Goal: Task Accomplishment & Management: Manage account settings

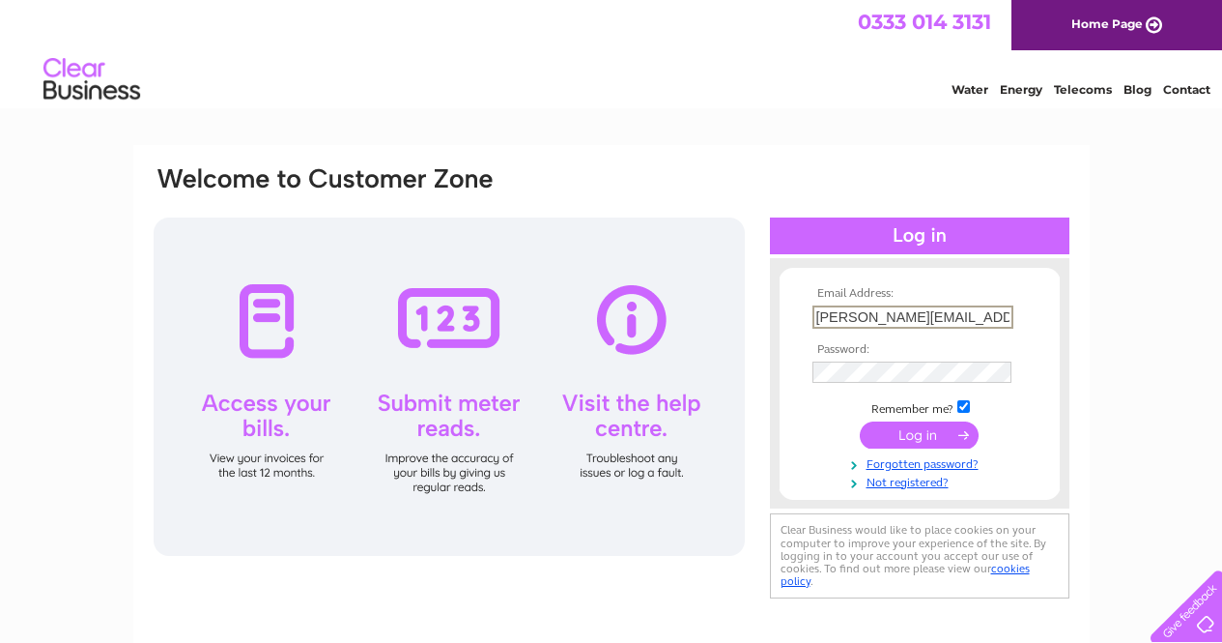
click at [929, 317] on input "john@dkl-services.co.uk" at bounding box center [913, 316] width 201 height 23
type input "john@thomsojohn.co.uk"
click at [905, 430] on input "submit" at bounding box center [919, 432] width 119 height 27
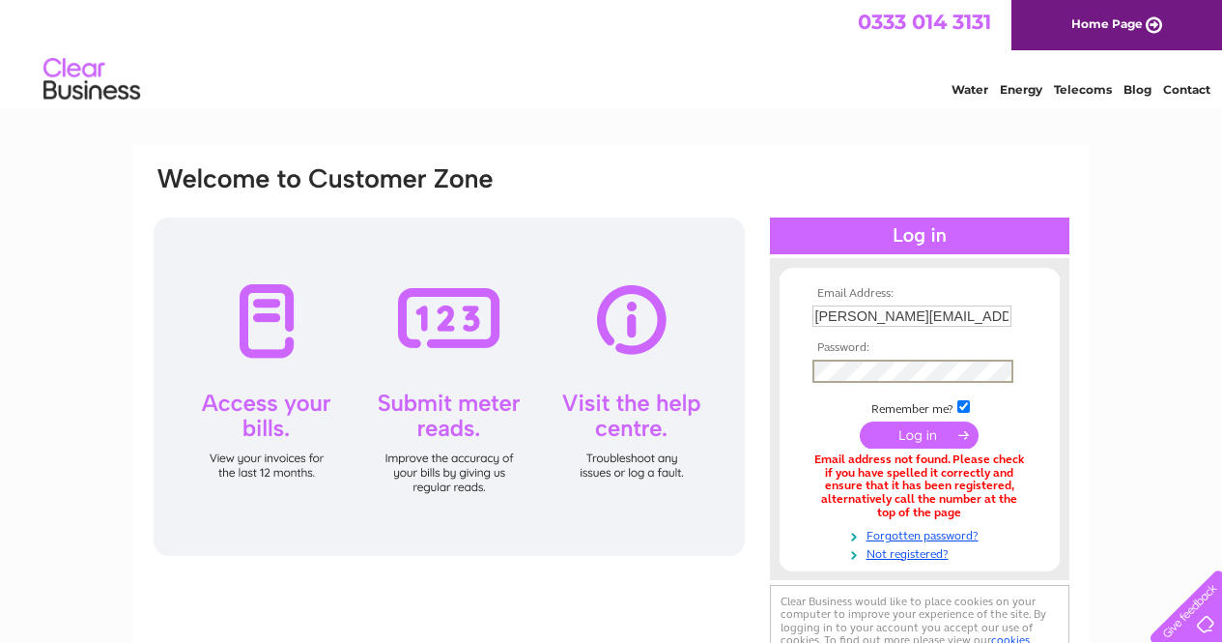
click at [860, 421] on input "submit" at bounding box center [919, 434] width 119 height 27
click at [905, 423] on input "submit" at bounding box center [919, 432] width 119 height 27
click at [1132, 429] on div "Email Address: john@thomsojohn.co.uk Password: Forgotten password?" at bounding box center [611, 583] width 1222 height 877
click at [934, 435] on input "submit" at bounding box center [919, 432] width 119 height 27
click at [900, 319] on input "[PERSON_NAME][EMAIL_ADDRESS][DOMAIN_NAME]" at bounding box center [913, 316] width 201 height 23
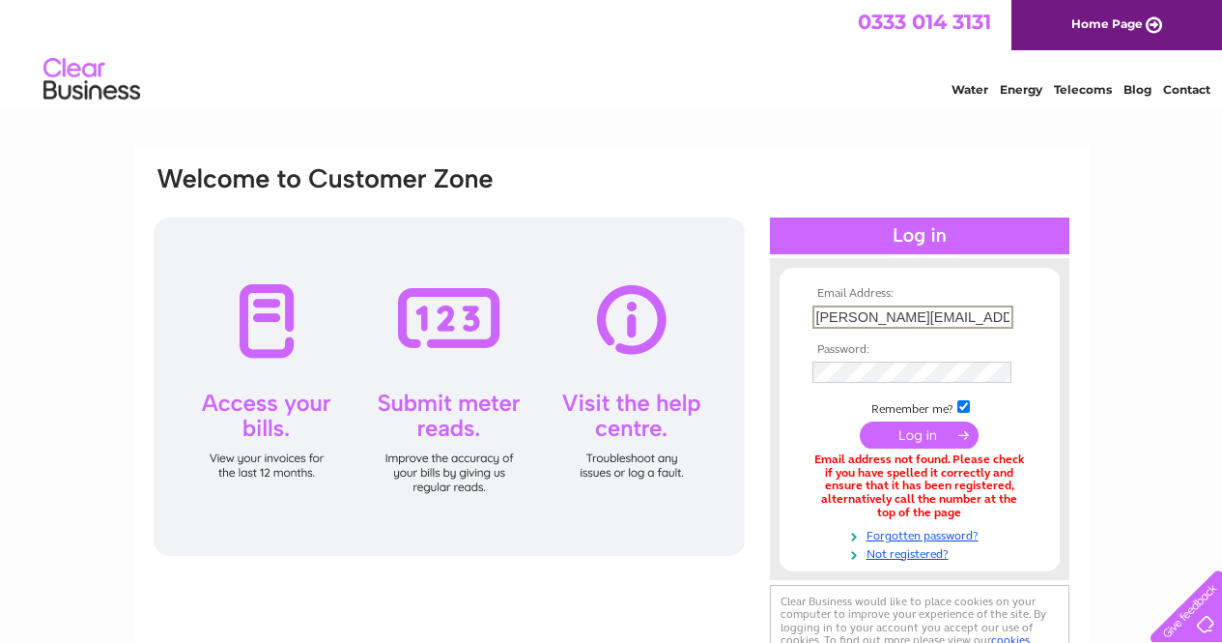
type input "john@thomsonjohn.co.uk"
click at [885, 434] on input "submit" at bounding box center [919, 432] width 119 height 27
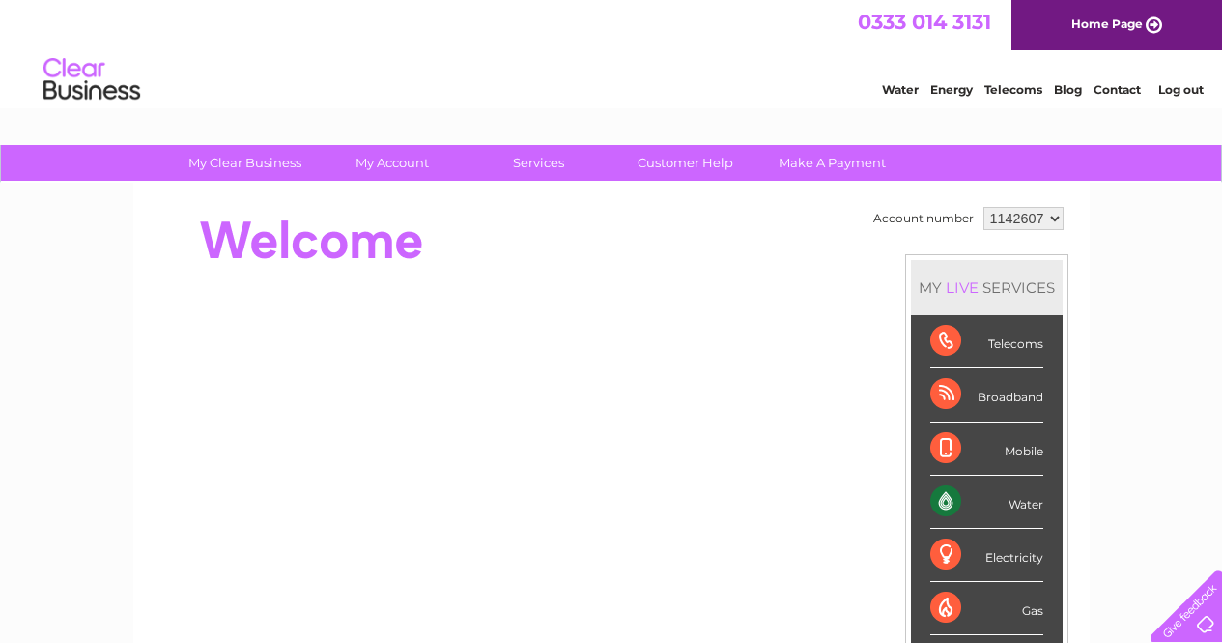
click at [1020, 503] on div "Water" at bounding box center [987, 501] width 113 height 53
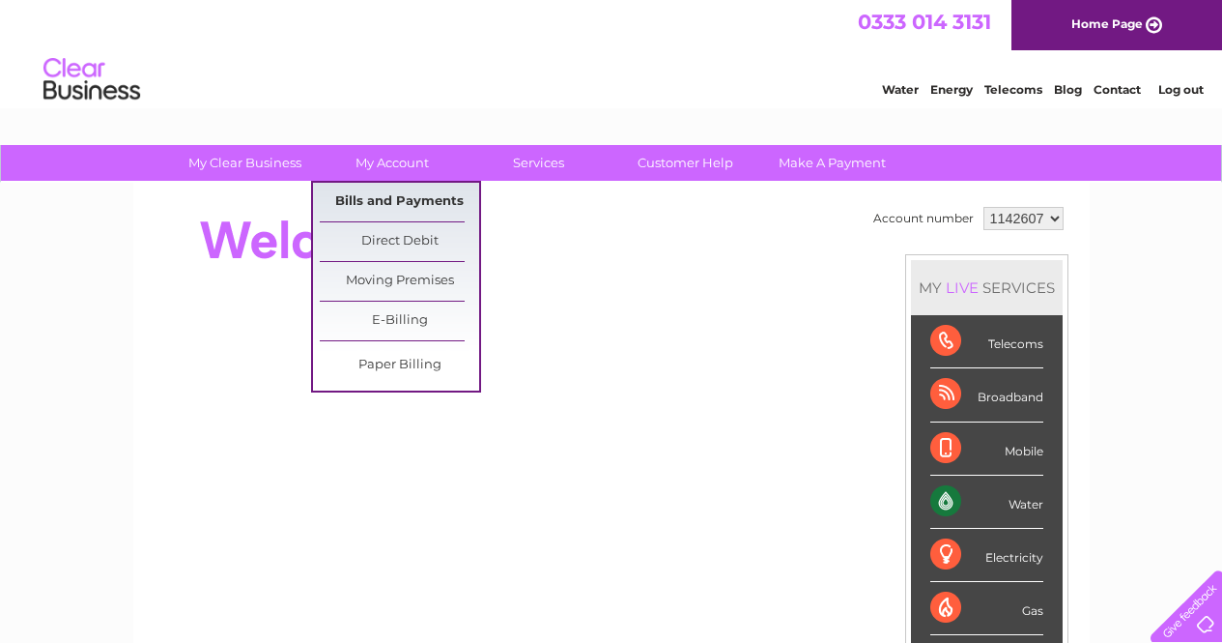
click at [385, 195] on link "Bills and Payments" at bounding box center [399, 202] width 159 height 39
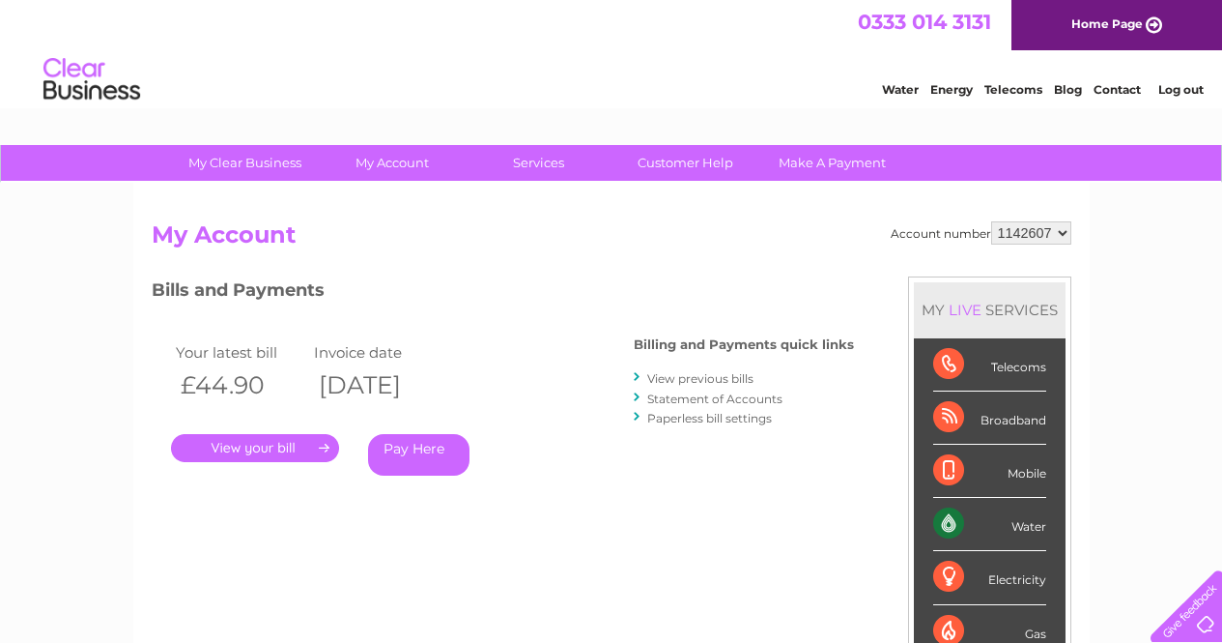
click at [287, 442] on link "." at bounding box center [255, 448] width 168 height 28
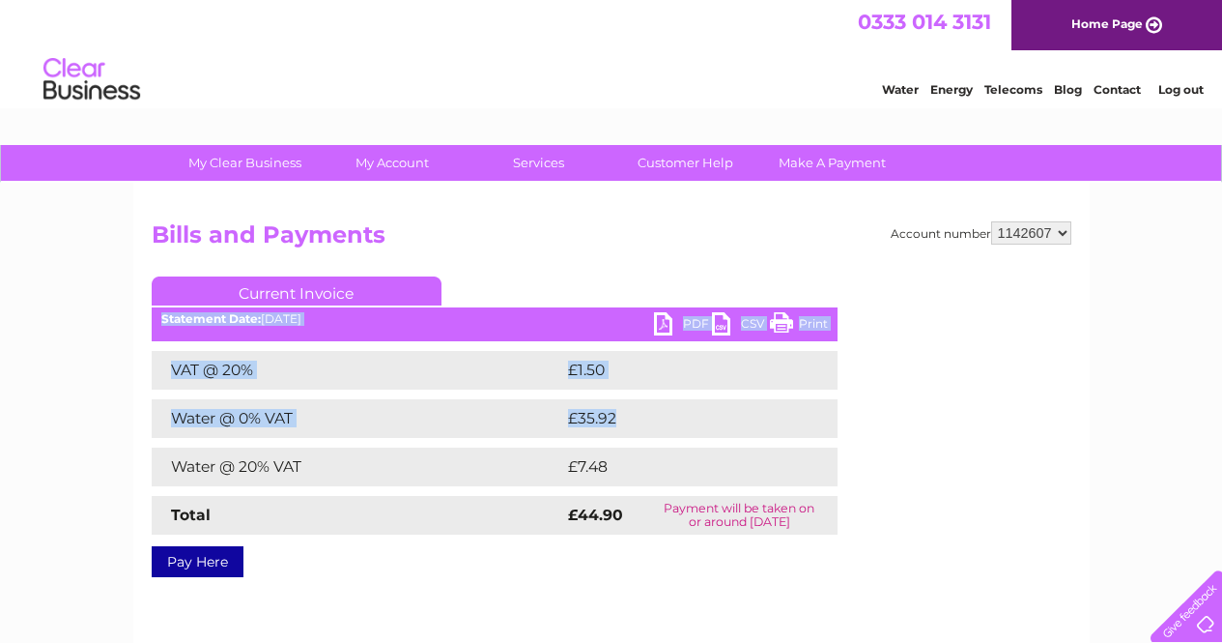
drag, startPoint x: 0, startPoint y: 0, endPoint x: 680, endPoint y: 321, distance: 752.2
click at [680, 321] on div "Current Invoice PDF CSV Print Statement Date: [DATE]" at bounding box center [495, 422] width 686 height 293
click at [660, 324] on link "PDF" at bounding box center [683, 326] width 58 height 28
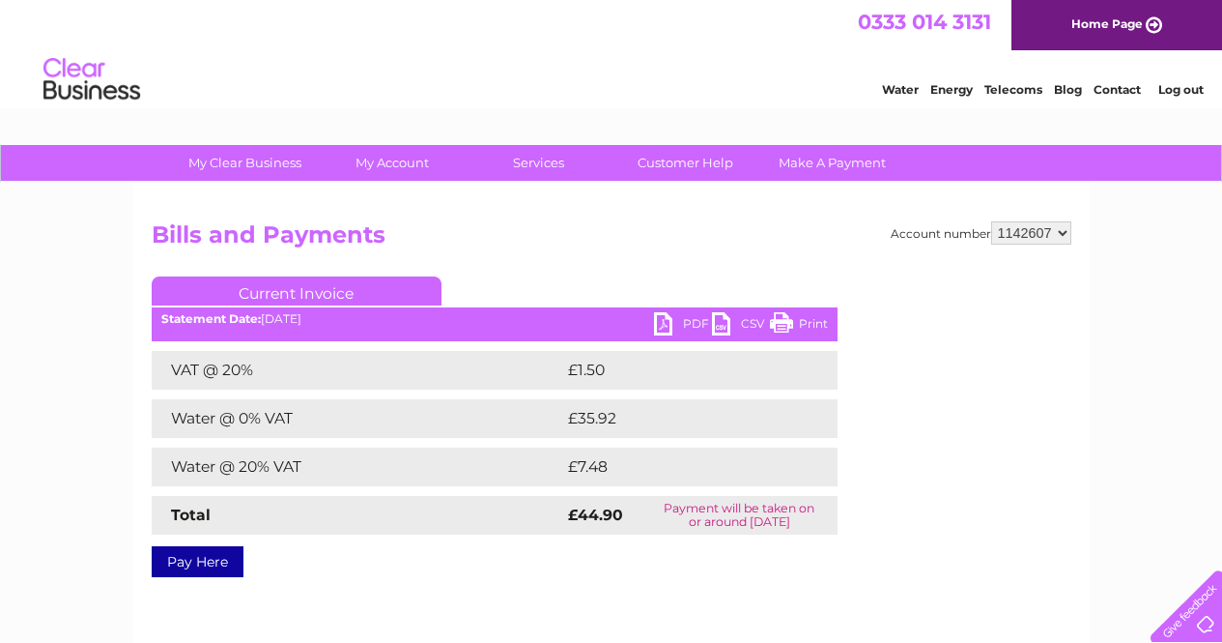
click at [483, 224] on h2 "Bills and Payments" at bounding box center [612, 239] width 920 height 37
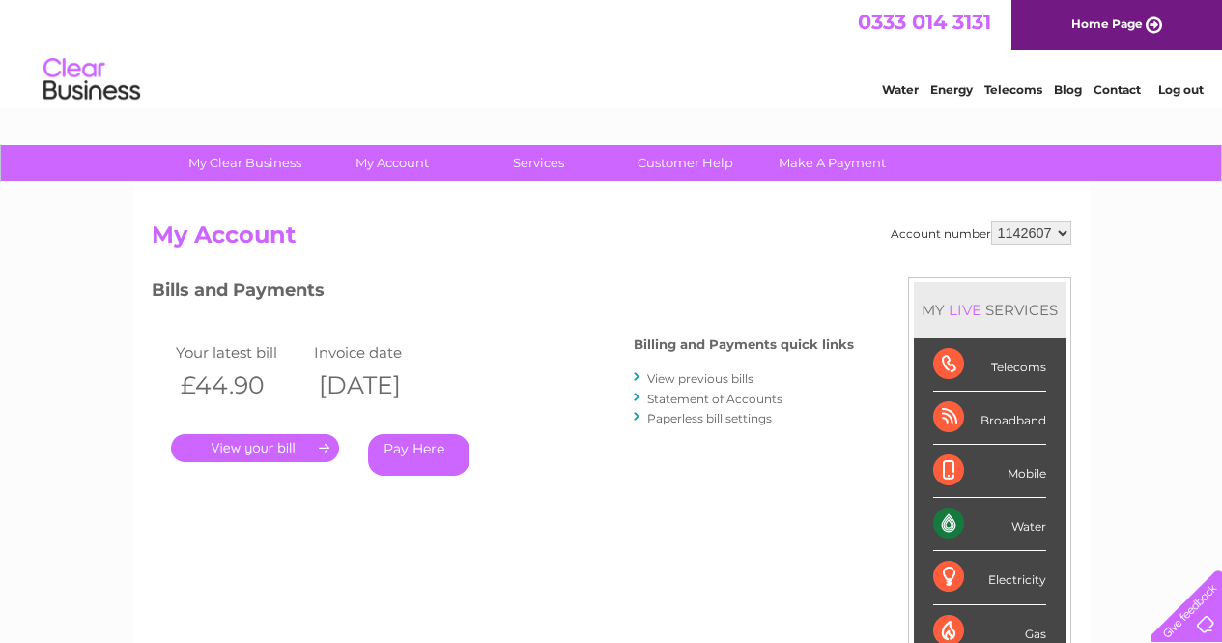
click at [718, 379] on link "View previous bills" at bounding box center [700, 378] width 106 height 14
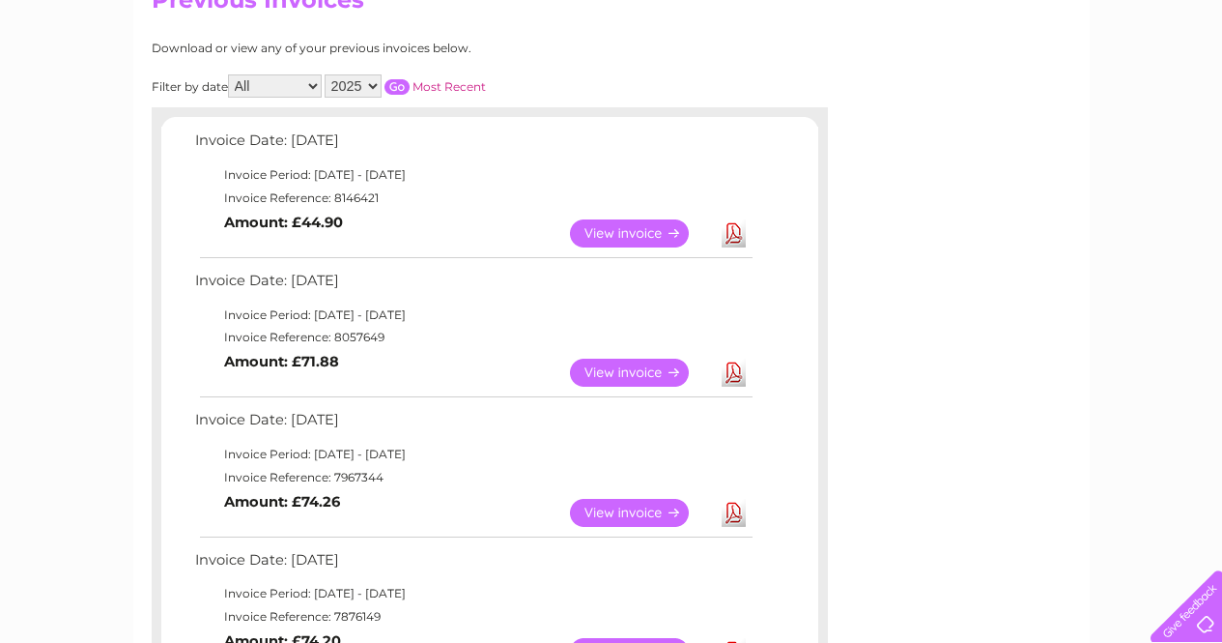
scroll to position [228, 0]
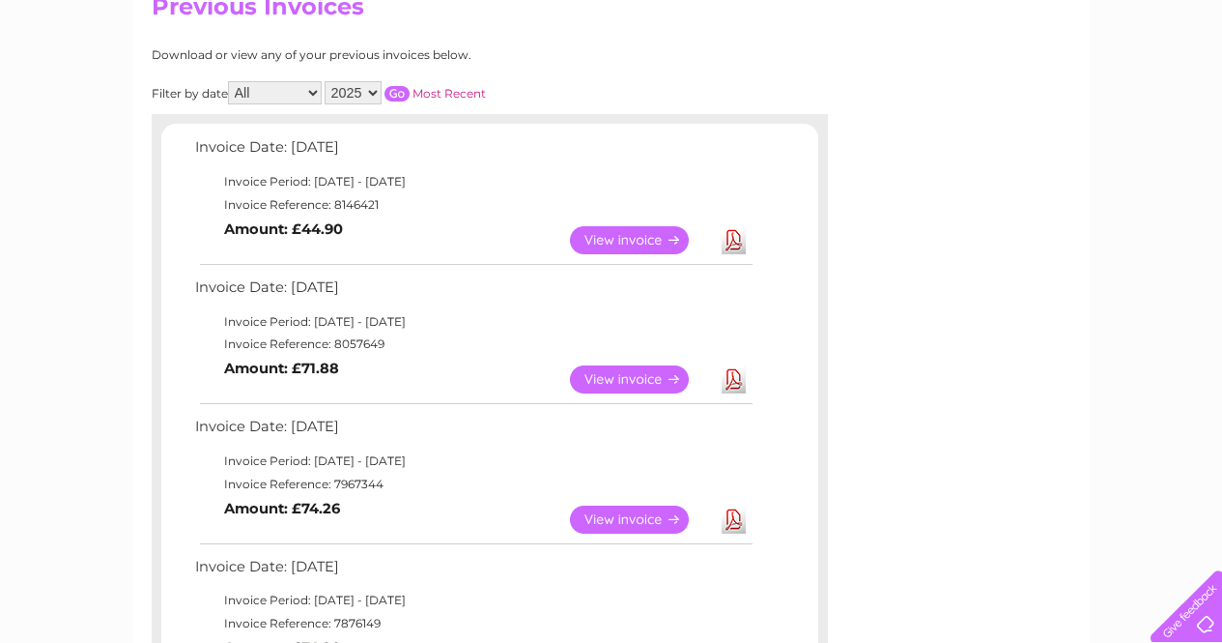
click at [617, 379] on link "View" at bounding box center [641, 379] width 142 height 28
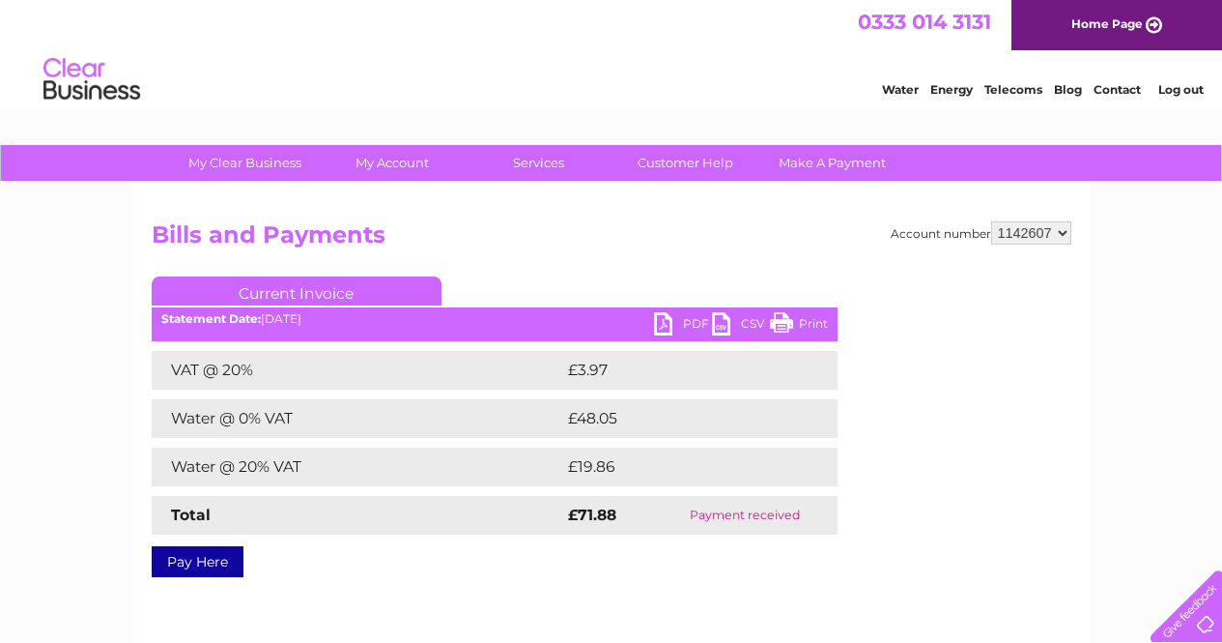
click at [370, 295] on link "Current Invoice" at bounding box center [297, 290] width 290 height 29
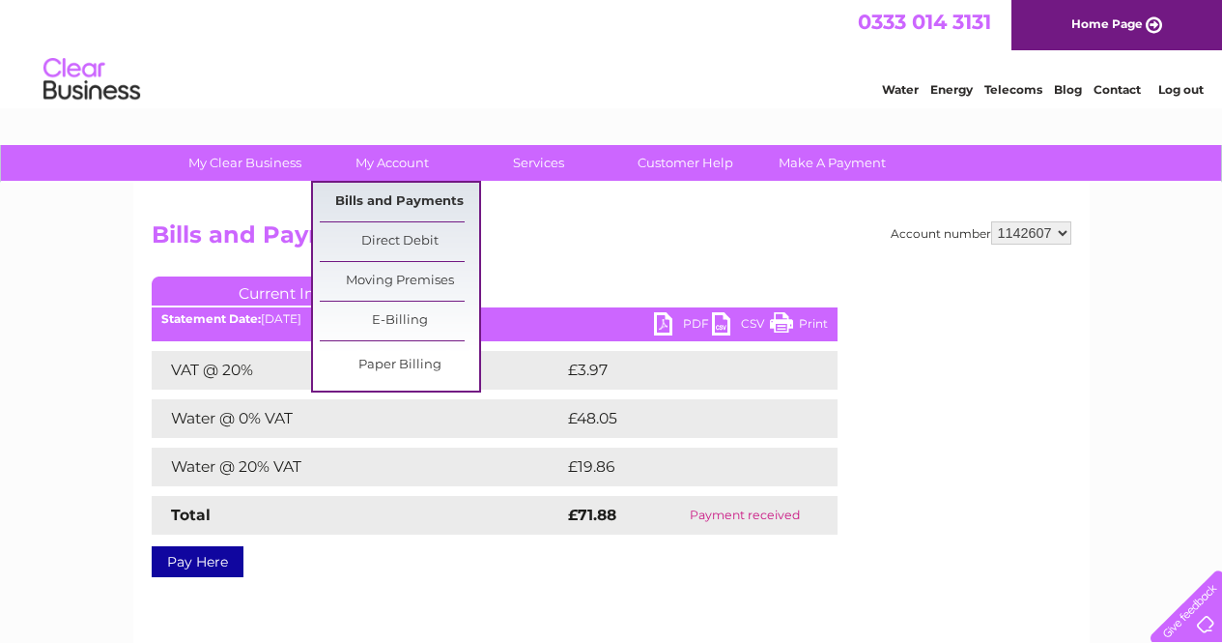
click at [380, 194] on link "Bills and Payments" at bounding box center [399, 202] width 159 height 39
click at [388, 195] on link "Bills and Payments" at bounding box center [399, 202] width 159 height 39
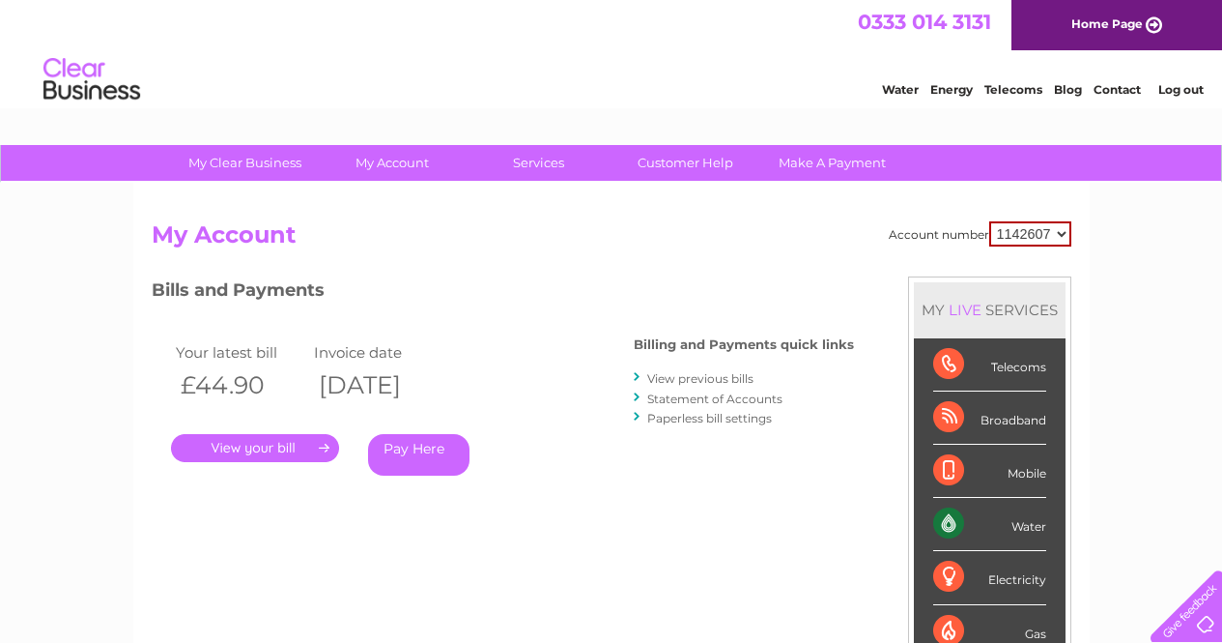
click at [700, 376] on link "View previous bills" at bounding box center [700, 378] width 106 height 14
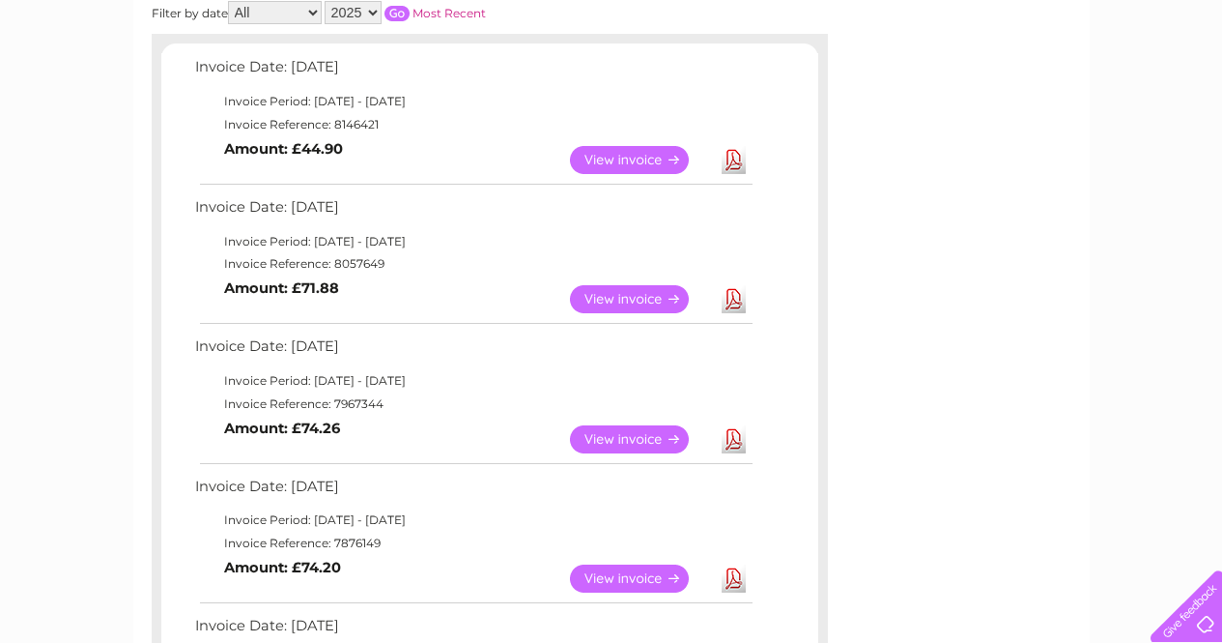
scroll to position [314, 0]
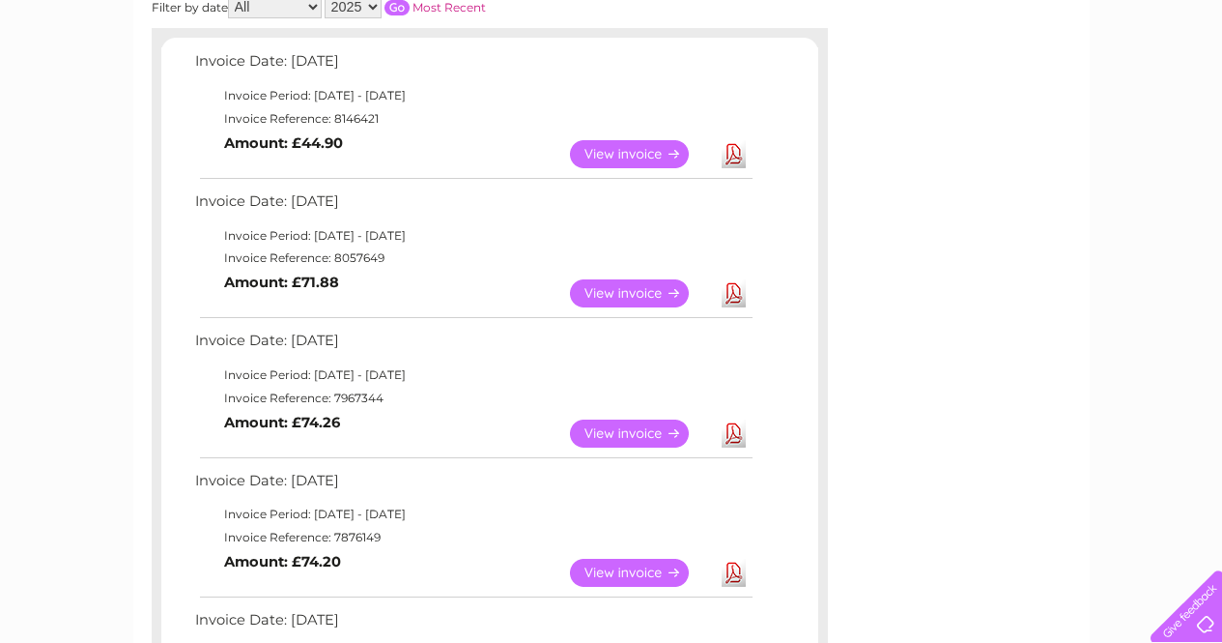
click at [618, 429] on link "View" at bounding box center [641, 433] width 142 height 28
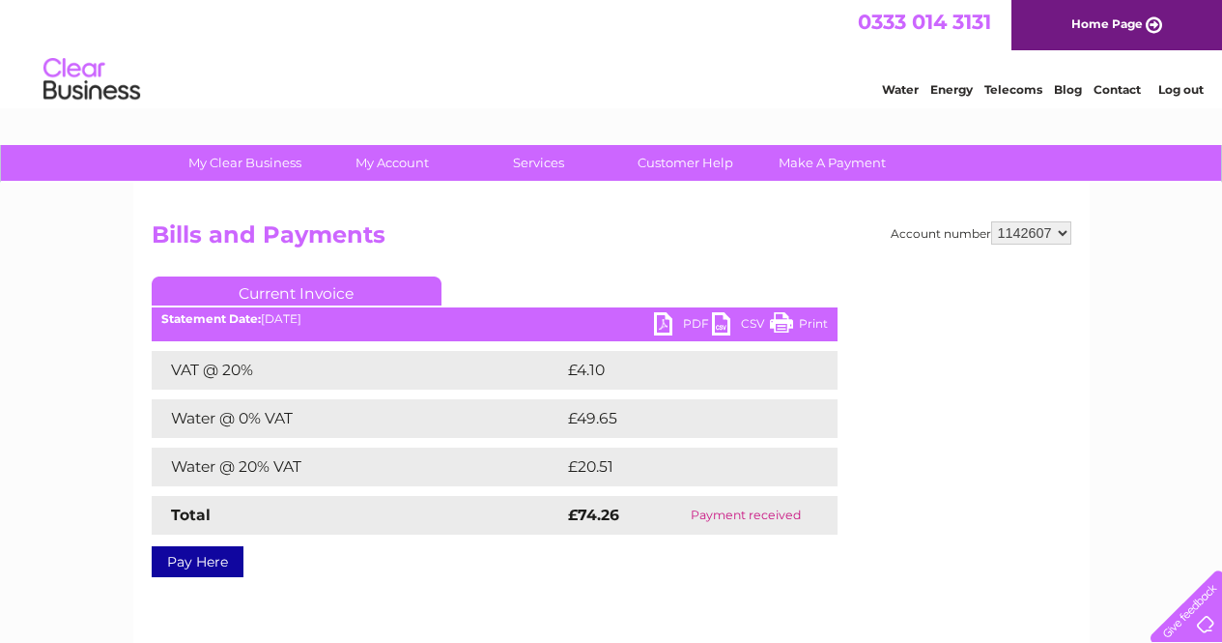
click at [682, 319] on link "PDF" at bounding box center [683, 326] width 58 height 28
